Goal: Task Accomplishment & Management: Manage account settings

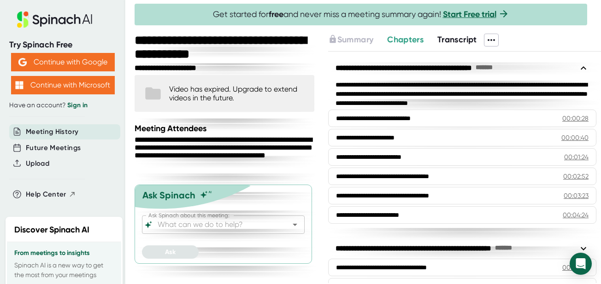
click at [462, 39] on span "Transcript" at bounding box center [457, 40] width 40 height 10
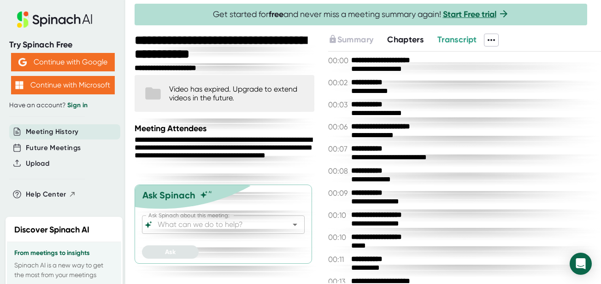
click at [497, 41] on icon at bounding box center [491, 40] width 11 height 11
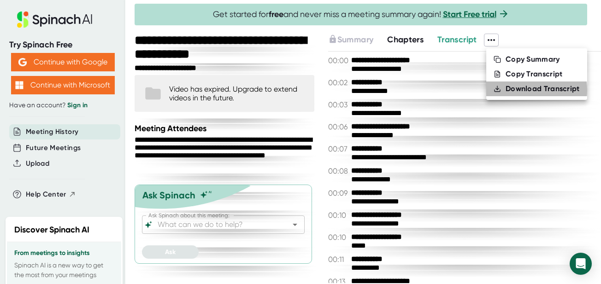
click at [508, 90] on div "Download Transcript" at bounding box center [542, 88] width 74 height 9
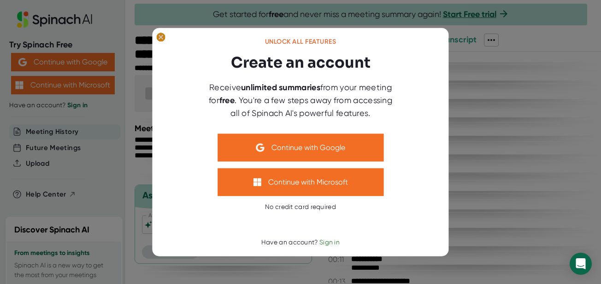
click at [164, 35] on ellipse at bounding box center [160, 36] width 9 height 9
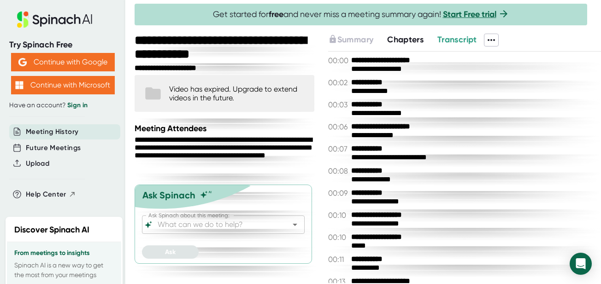
click at [488, 37] on icon at bounding box center [491, 40] width 11 height 11
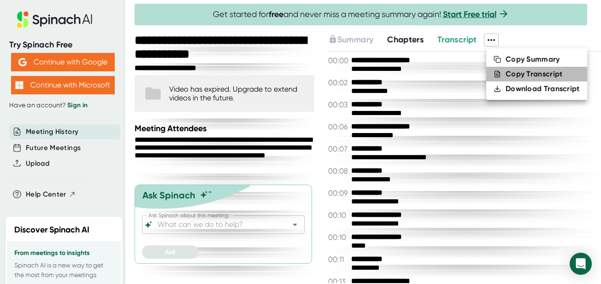
click at [502, 78] on li "Copy Transcript" at bounding box center [536, 74] width 101 height 15
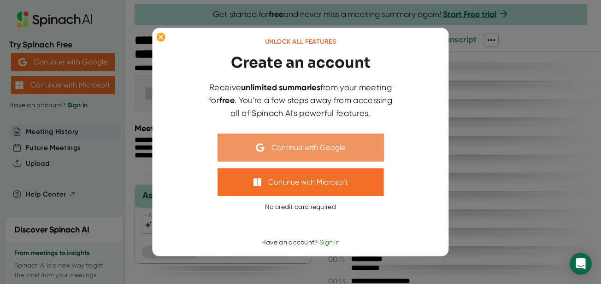
click at [270, 151] on button "Continue with Google" at bounding box center [300, 148] width 166 height 28
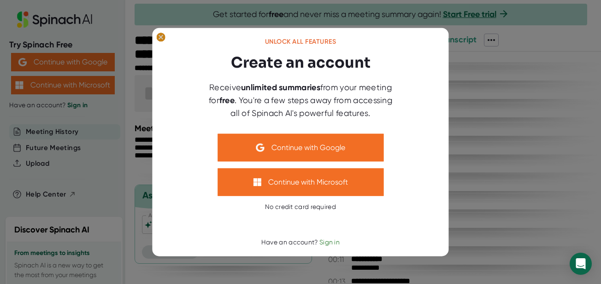
click at [161, 37] on icon at bounding box center [161, 37] width 4 height 4
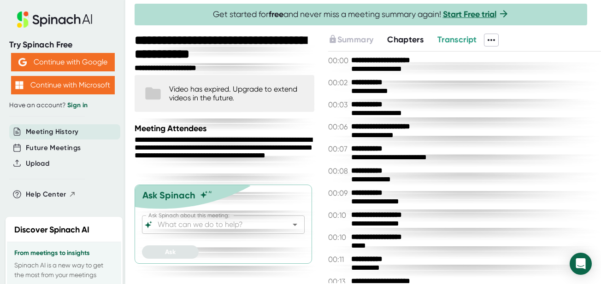
click at [493, 40] on icon at bounding box center [490, 40] width 7 height 2
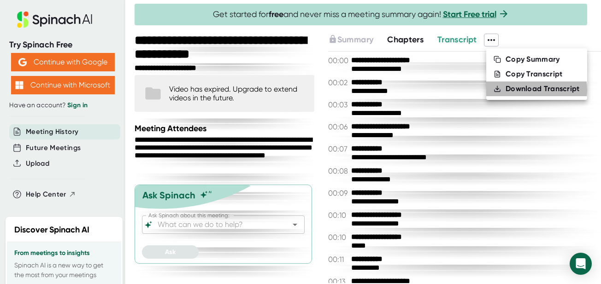
click at [521, 90] on div "Download Transcript" at bounding box center [542, 88] width 74 height 9
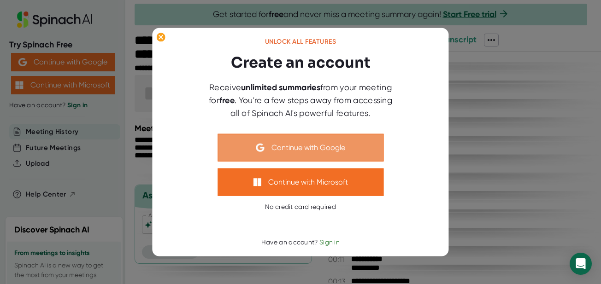
click at [296, 149] on button "Continue with Google" at bounding box center [300, 148] width 166 height 28
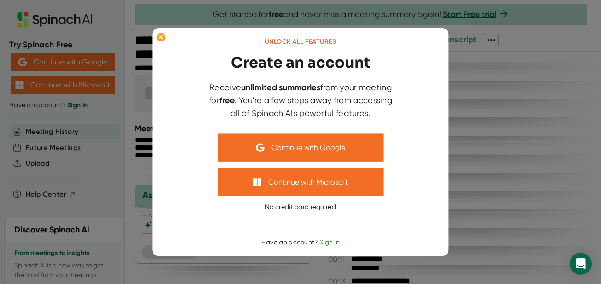
drag, startPoint x: 318, startPoint y: 85, endPoint x: 324, endPoint y: 87, distance: 6.7
click at [318, 85] on b "unlimited summaries" at bounding box center [280, 87] width 79 height 10
click at [322, 242] on span "Sign in" at bounding box center [329, 242] width 20 height 7
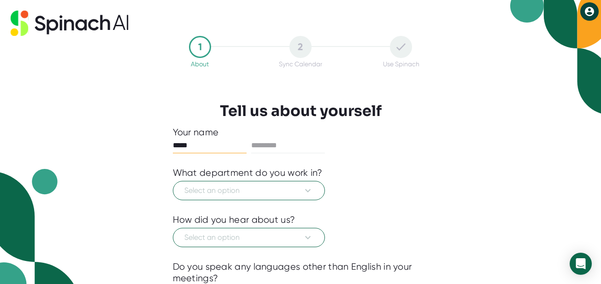
type input "*****"
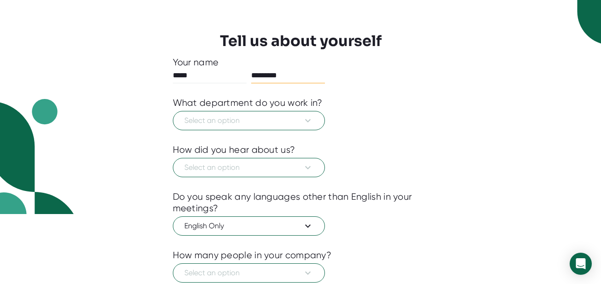
scroll to position [85, 0]
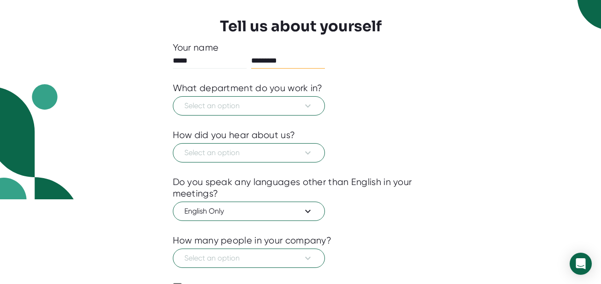
type input "*********"
click at [232, 105] on span "Select an option" at bounding box center [248, 105] width 129 height 11
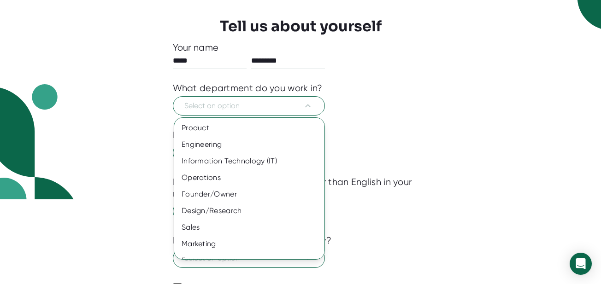
scroll to position [78, 0]
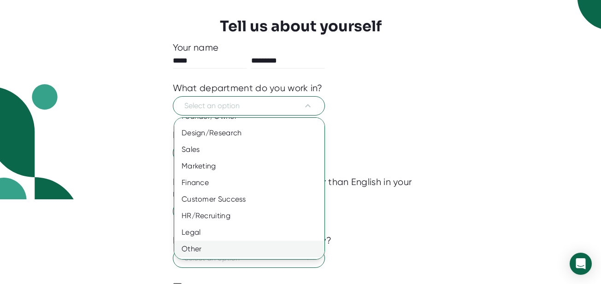
click at [220, 250] on div "Other" at bounding box center [249, 249] width 150 height 17
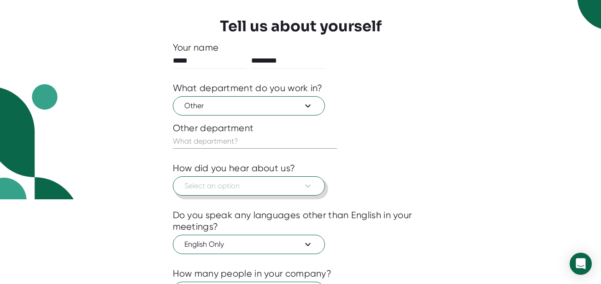
click at [233, 191] on span "Select an option" at bounding box center [248, 186] width 129 height 11
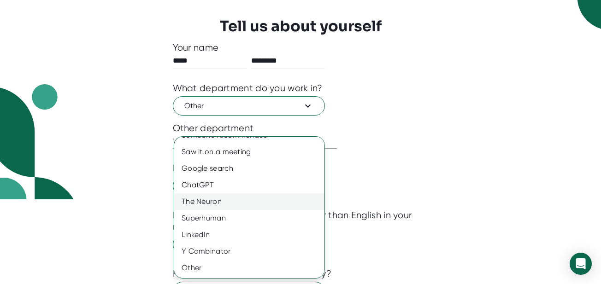
scroll to position [0, 0]
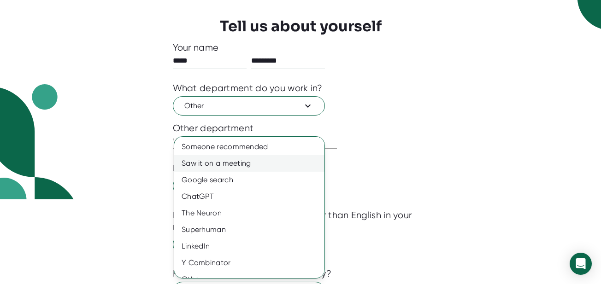
click at [230, 161] on div "Saw it on a meeting" at bounding box center [249, 163] width 150 height 17
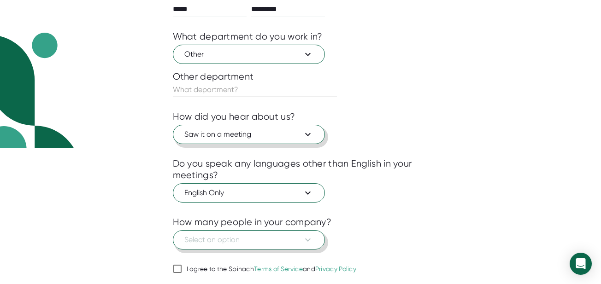
scroll to position [166, 0]
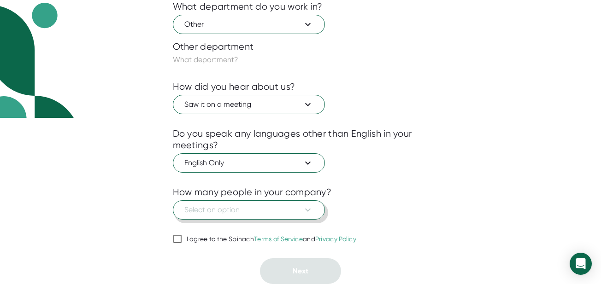
click at [252, 210] on span "Select an option" at bounding box center [248, 210] width 129 height 11
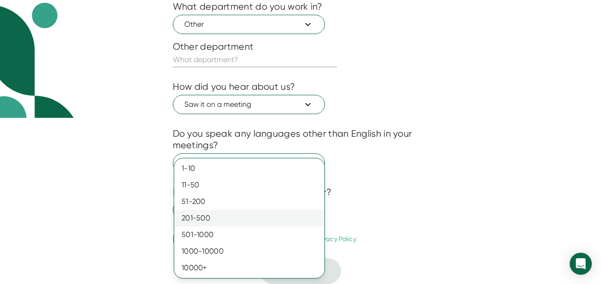
click at [252, 212] on div "201-500" at bounding box center [249, 218] width 150 height 17
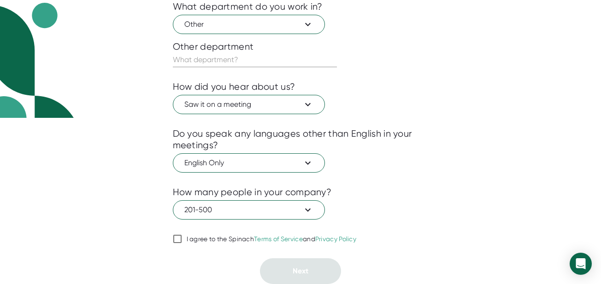
click at [173, 239] on input "I agree to the Spinach Terms of Service and Privacy Policy" at bounding box center [177, 239] width 9 height 11
checkbox input "true"
click at [222, 57] on input "text" at bounding box center [255, 60] width 164 height 15
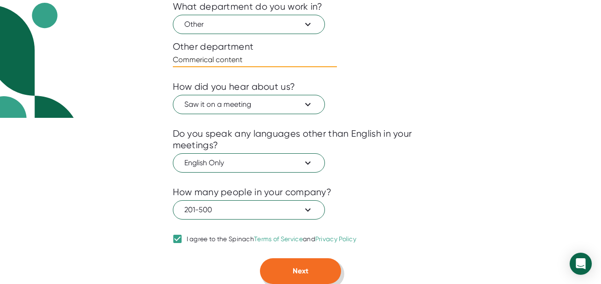
type input "Commerical content"
click at [317, 266] on button "Next" at bounding box center [300, 271] width 81 height 26
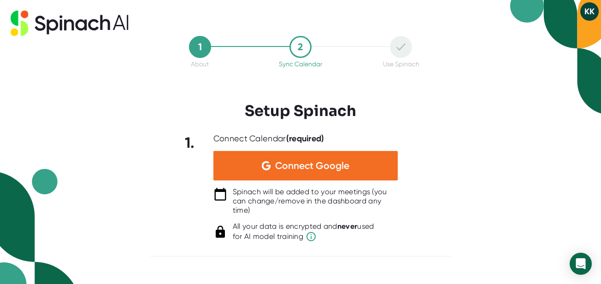
scroll to position [0, 0]
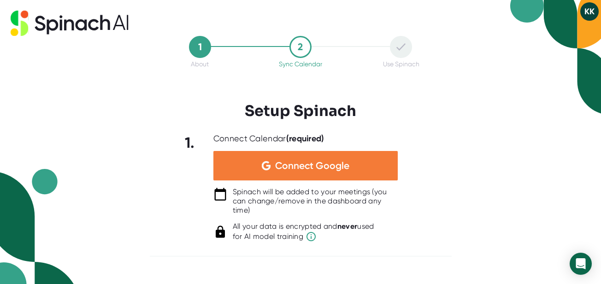
click at [283, 168] on span "Connect Google" at bounding box center [312, 165] width 74 height 9
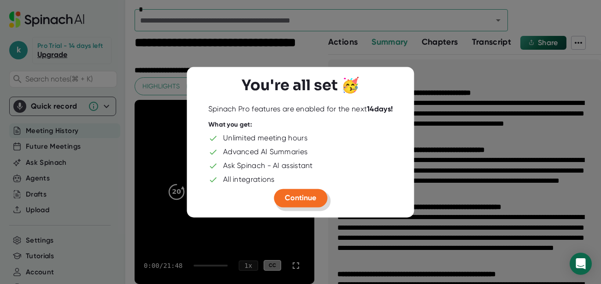
click at [316, 202] on span "Continue" at bounding box center [300, 197] width 31 height 9
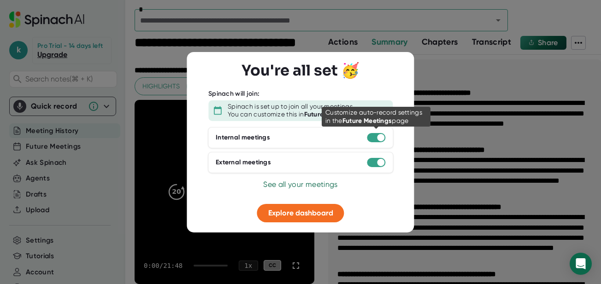
click at [375, 140] on div at bounding box center [376, 137] width 18 height 9
click at [372, 139] on div at bounding box center [376, 137] width 18 height 9
click at [377, 136] on div at bounding box center [380, 137] width 7 height 7
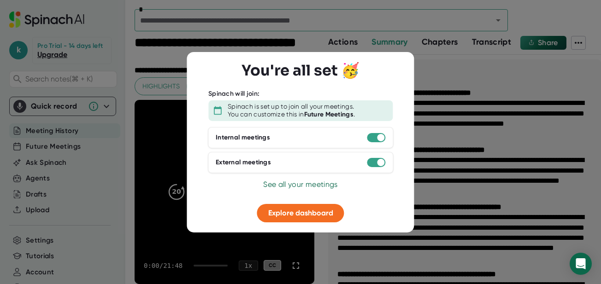
click at [377, 163] on div at bounding box center [380, 162] width 7 height 7
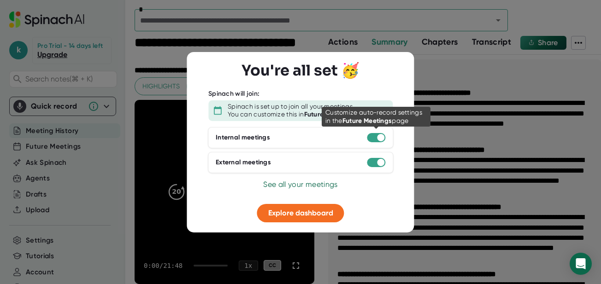
click at [375, 137] on div at bounding box center [376, 137] width 18 height 9
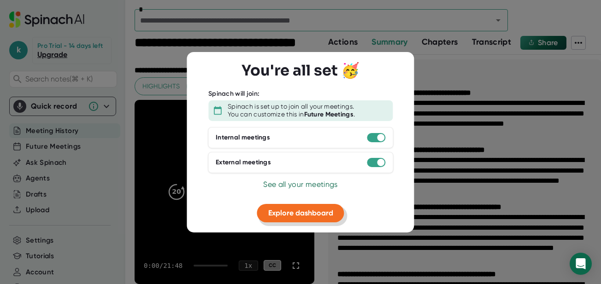
click at [307, 210] on span "Explore dashboard" at bounding box center [300, 213] width 65 height 9
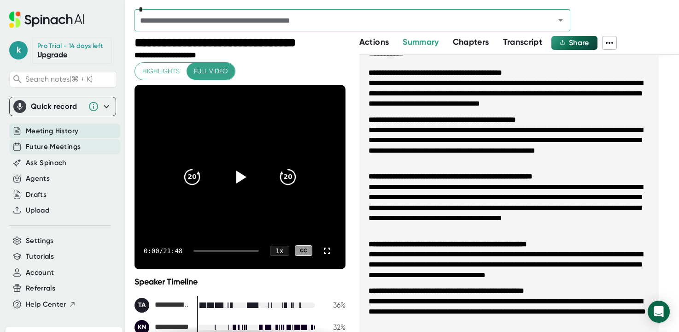
click at [54, 150] on span "Future Meetings" at bounding box center [53, 146] width 55 height 11
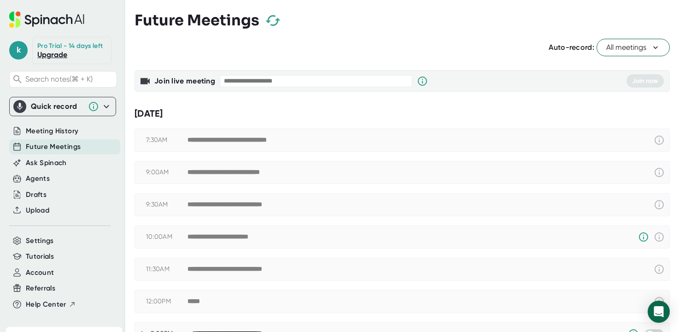
click at [600, 50] on span "All meetings" at bounding box center [633, 47] width 54 height 11
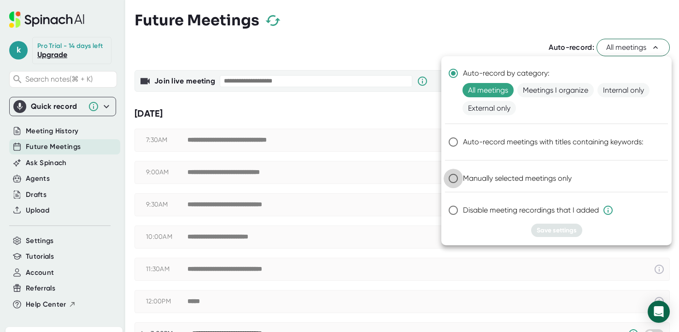
click at [459, 181] on input "Manually selected meetings only" at bounding box center [453, 178] width 19 height 19
radio input "true"
click at [557, 229] on span "Save settings" at bounding box center [557, 230] width 40 height 8
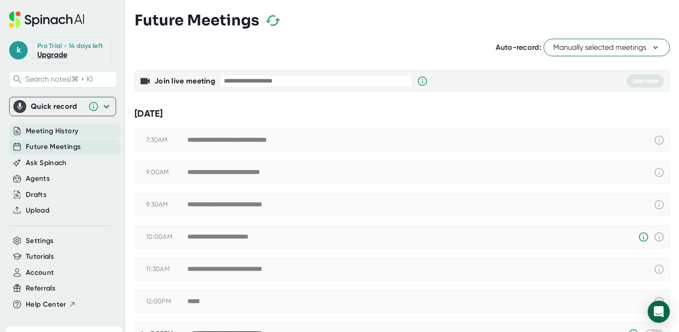
click at [65, 131] on span "Meeting History" at bounding box center [52, 131] width 53 height 11
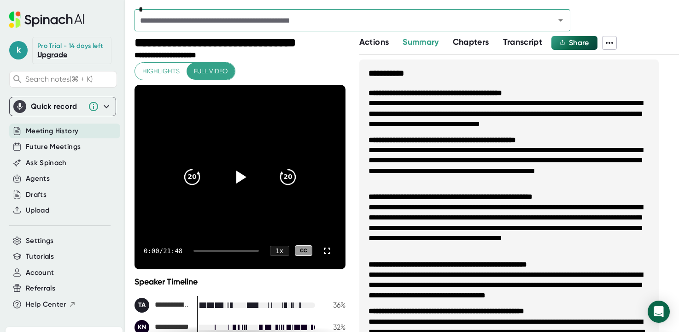
click at [262, 23] on input "text" at bounding box center [338, 20] width 403 height 13
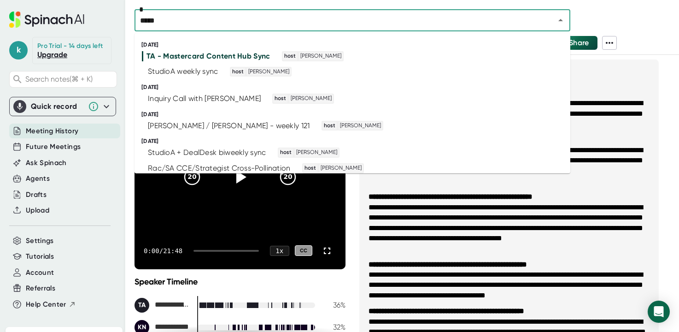
type input "******"
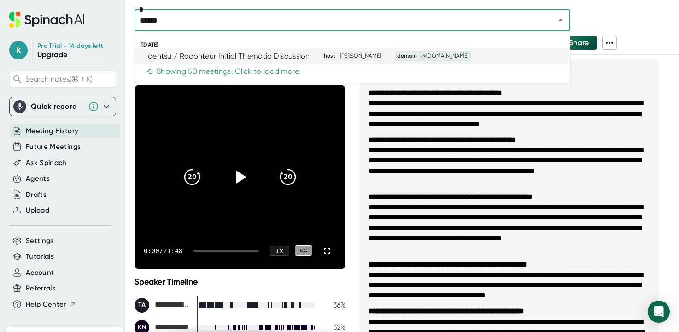
click at [274, 57] on div "dentsu / Raconteur Initial Thematic Discussion" at bounding box center [229, 56] width 162 height 9
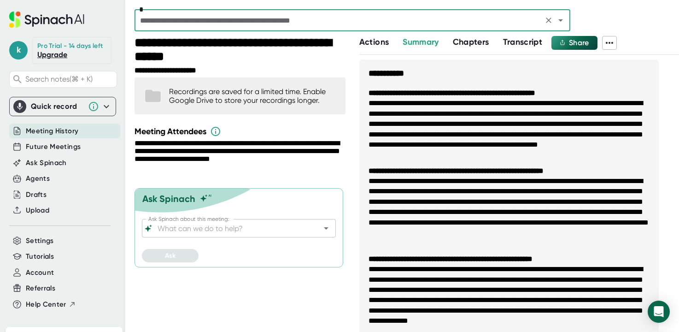
click at [512, 42] on span "Transcript" at bounding box center [523, 42] width 40 height 10
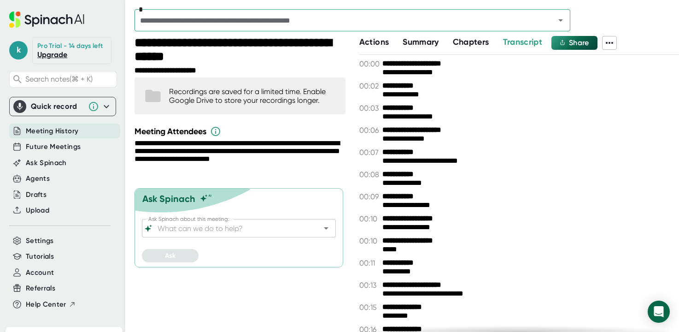
click at [600, 46] on icon at bounding box center [609, 42] width 11 height 11
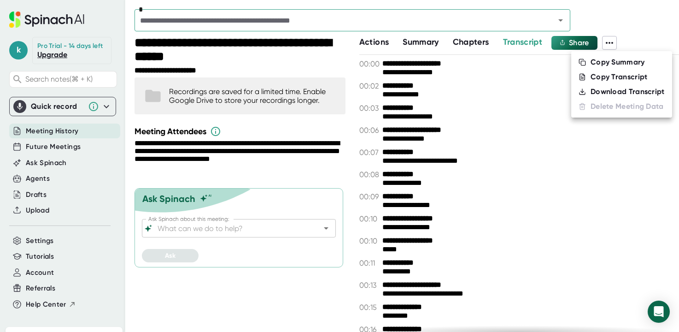
click at [600, 88] on div "Download Transcript" at bounding box center [628, 91] width 74 height 9
